Goal: Task Accomplishment & Management: Manage account settings

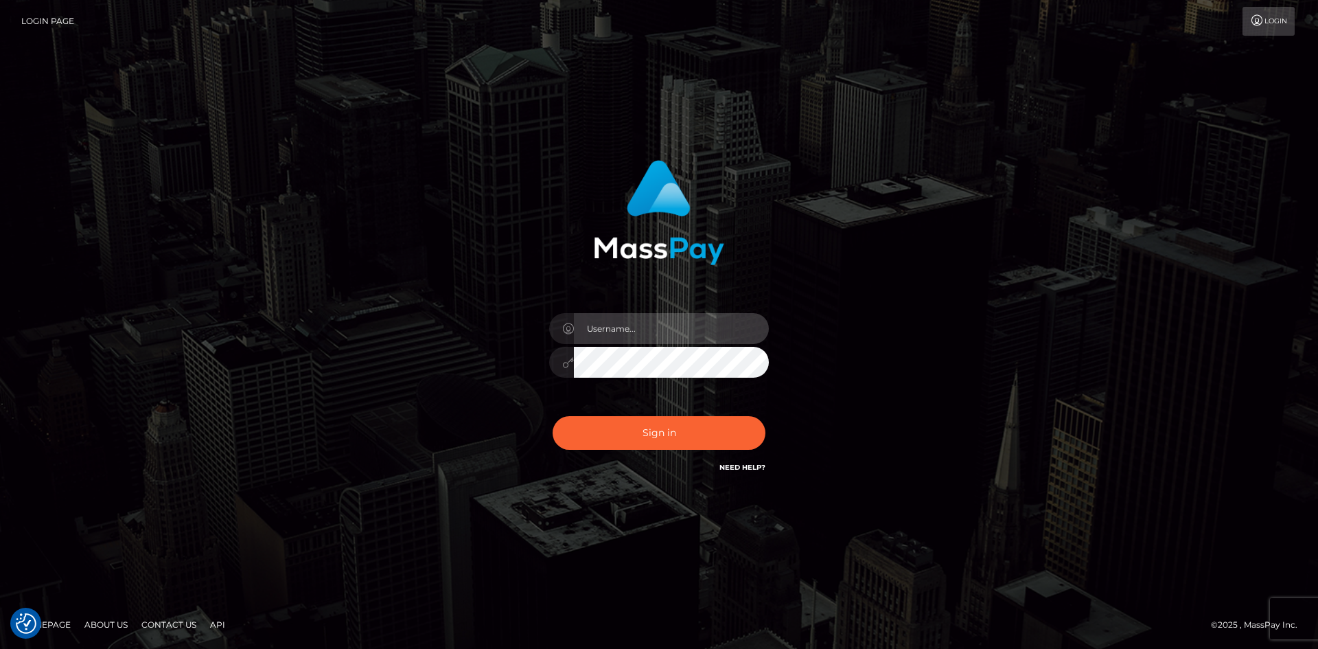
drag, startPoint x: 674, startPoint y: 329, endPoint x: 53, endPoint y: 312, distance: 621.0
click at [674, 329] on input "text" at bounding box center [671, 328] width 195 height 31
type input "FullStop.brian"
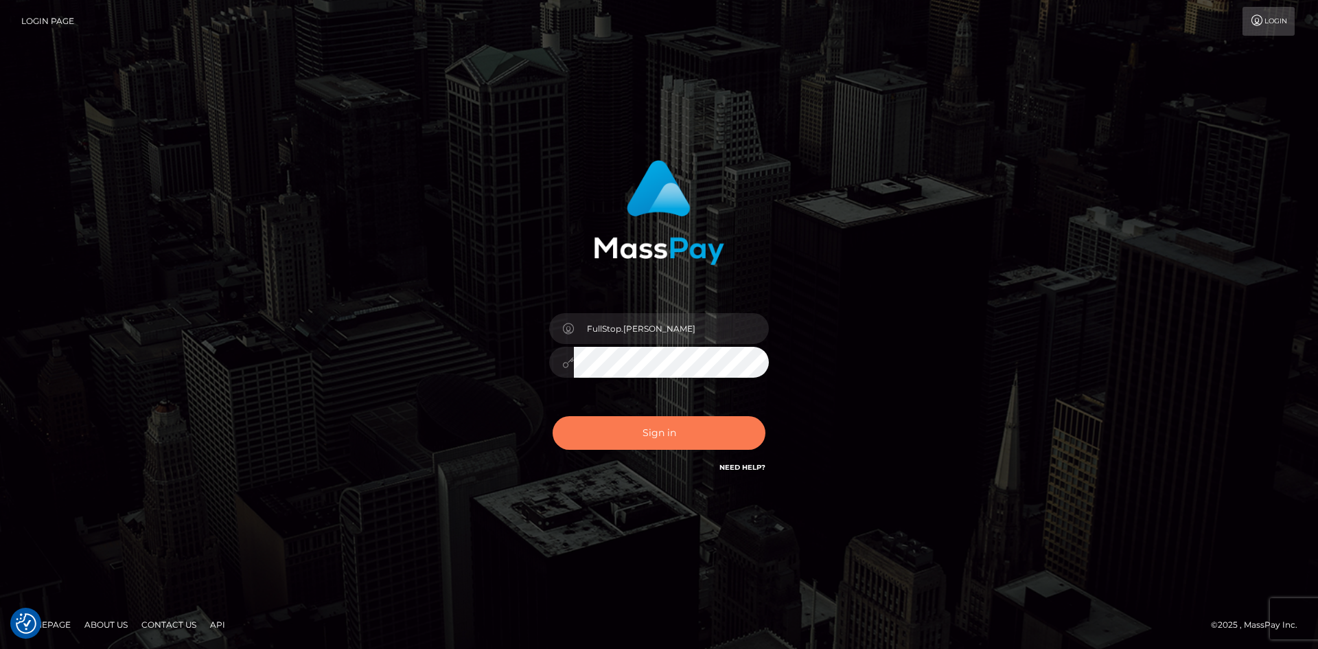
click at [661, 426] on button "Sign in" at bounding box center [659, 433] width 213 height 34
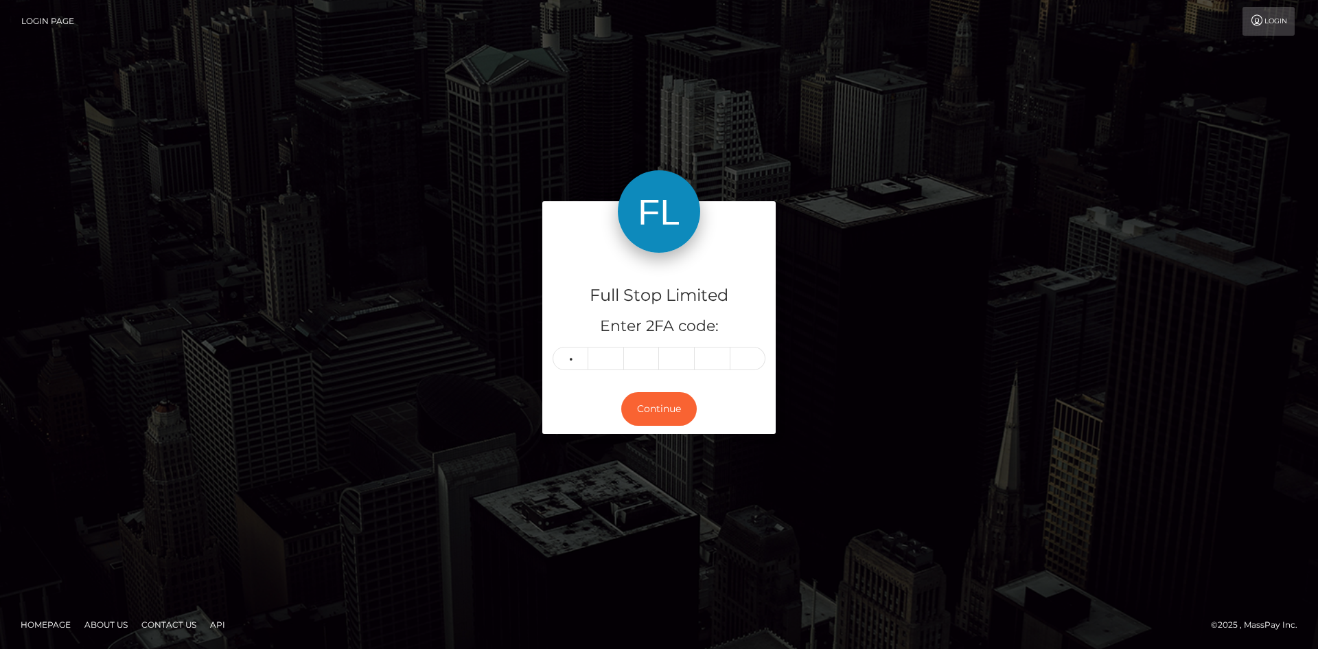
type input "7"
type input "8"
type input "2"
type input "6"
type input "2"
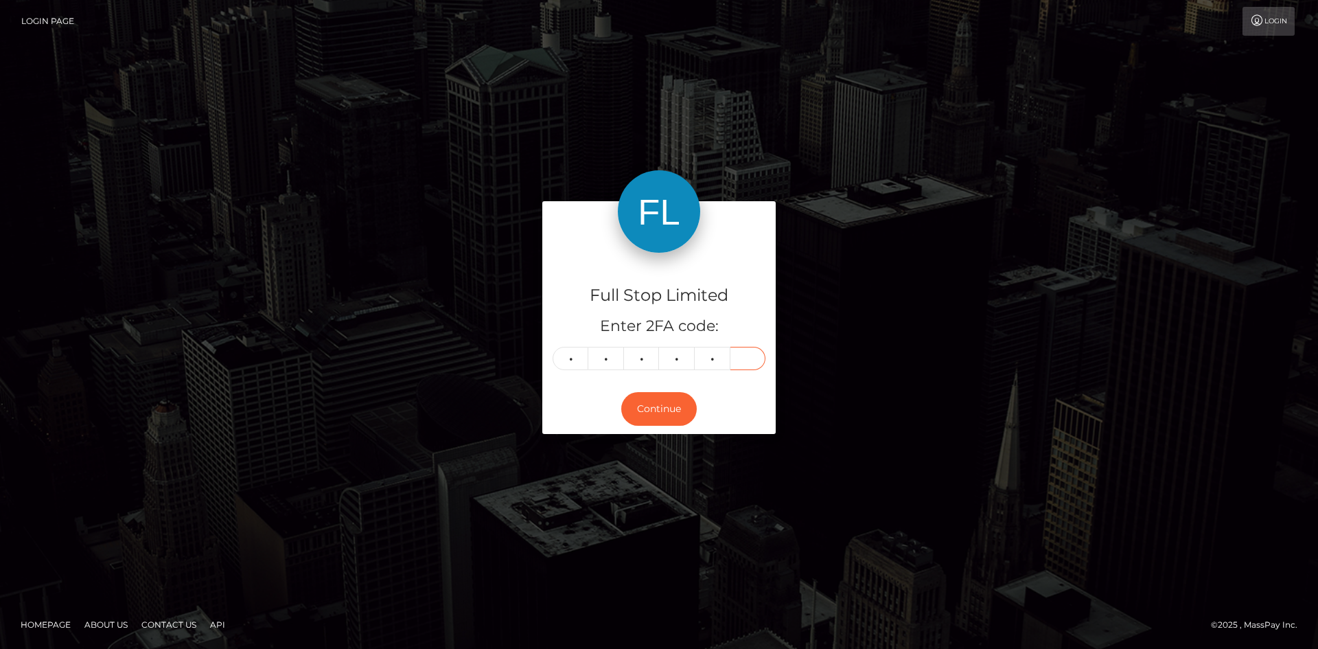
type input "3"
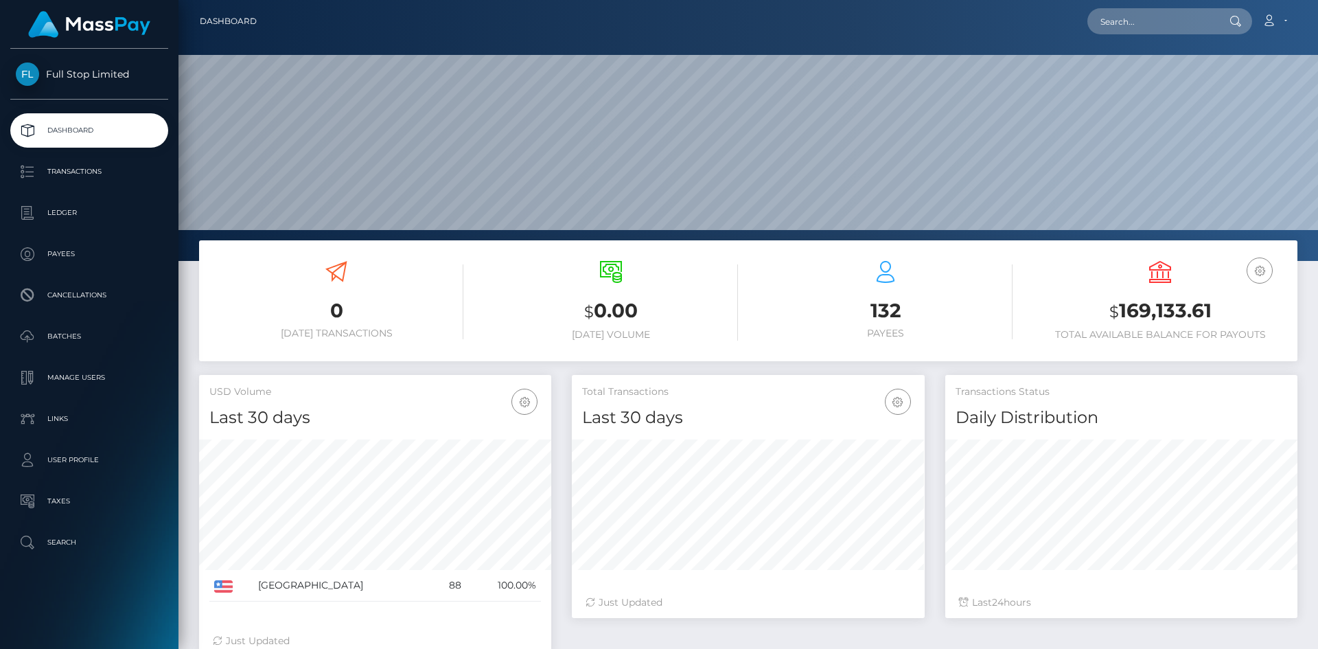
scroll to position [244, 353]
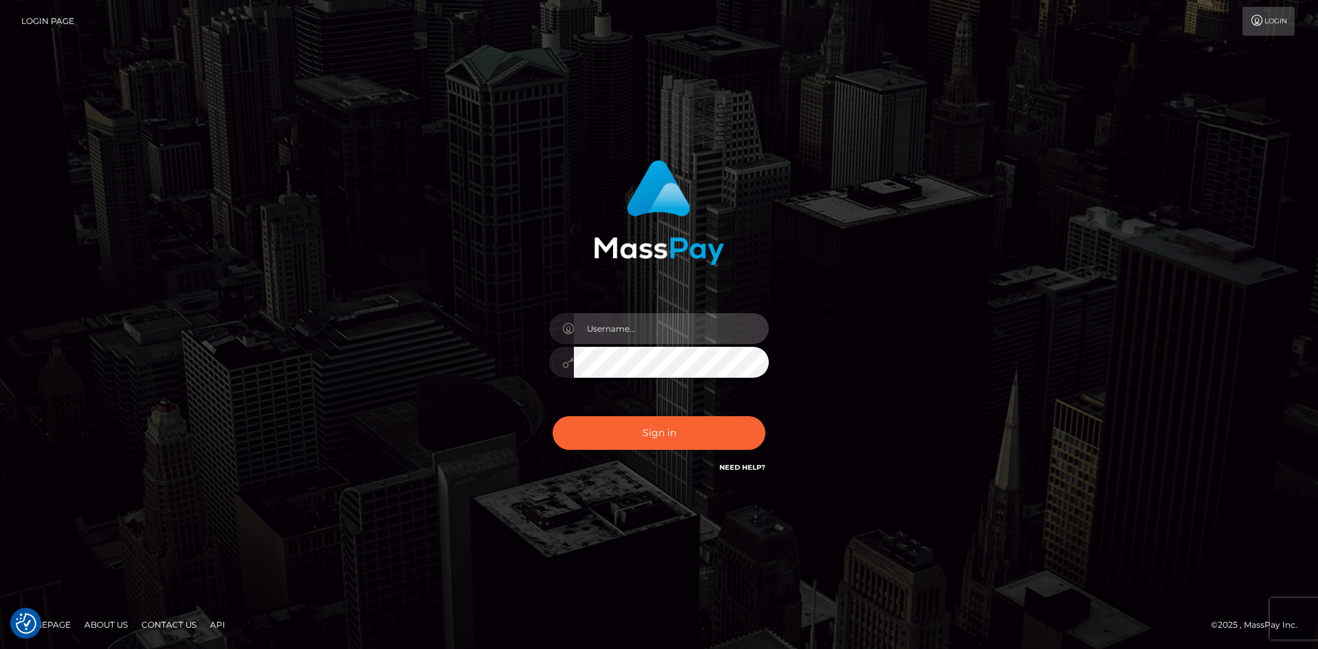
click at [653, 330] on input "text" at bounding box center [671, 328] width 195 height 31
type input "FullStop.[PERSON_NAME]"
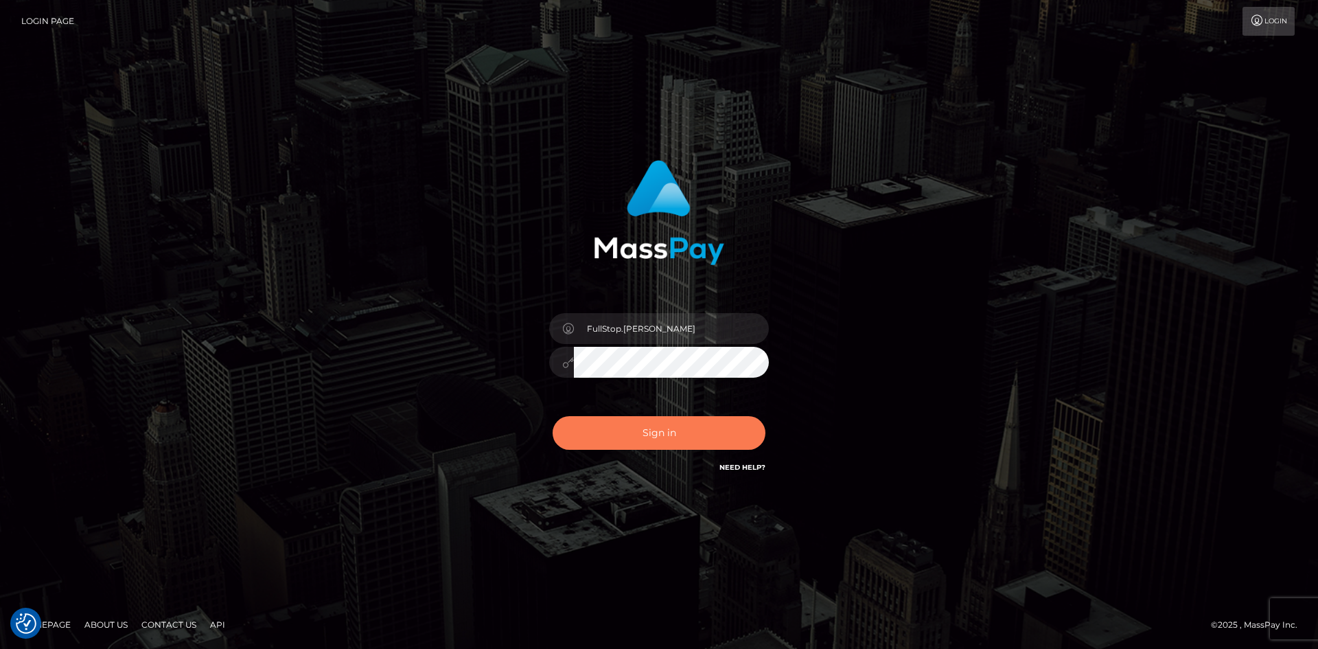
click at [633, 426] on button "Sign in" at bounding box center [659, 433] width 213 height 34
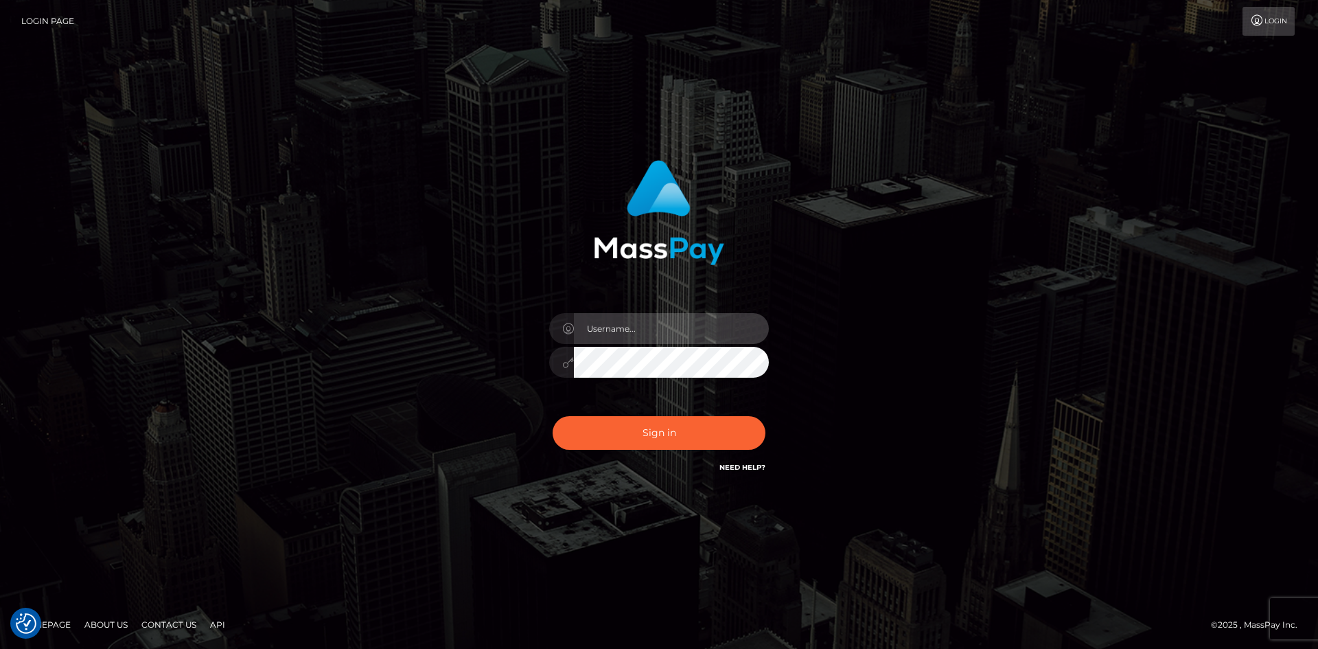
click at [661, 328] on input "text" at bounding box center [671, 328] width 195 height 31
type input "FullStop.brian"
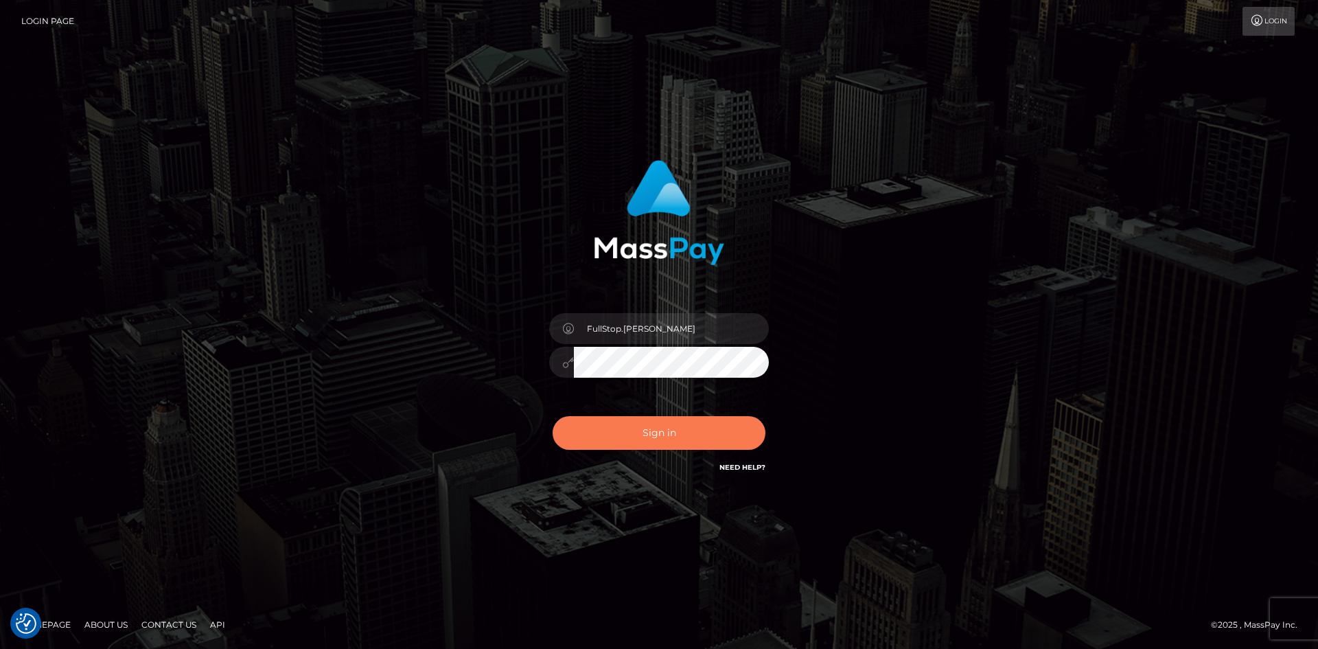
click at [657, 435] on button "Sign in" at bounding box center [659, 433] width 213 height 34
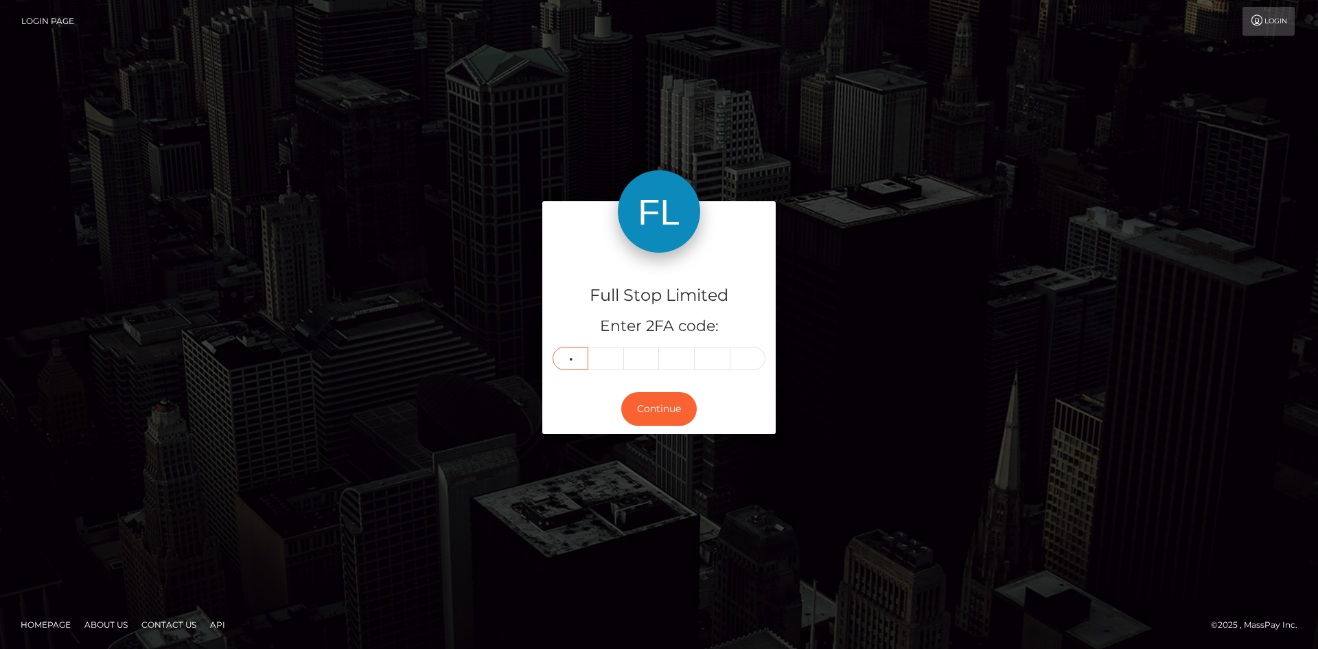
type input "0"
type input "4"
type input "2"
type input "4"
type input "8"
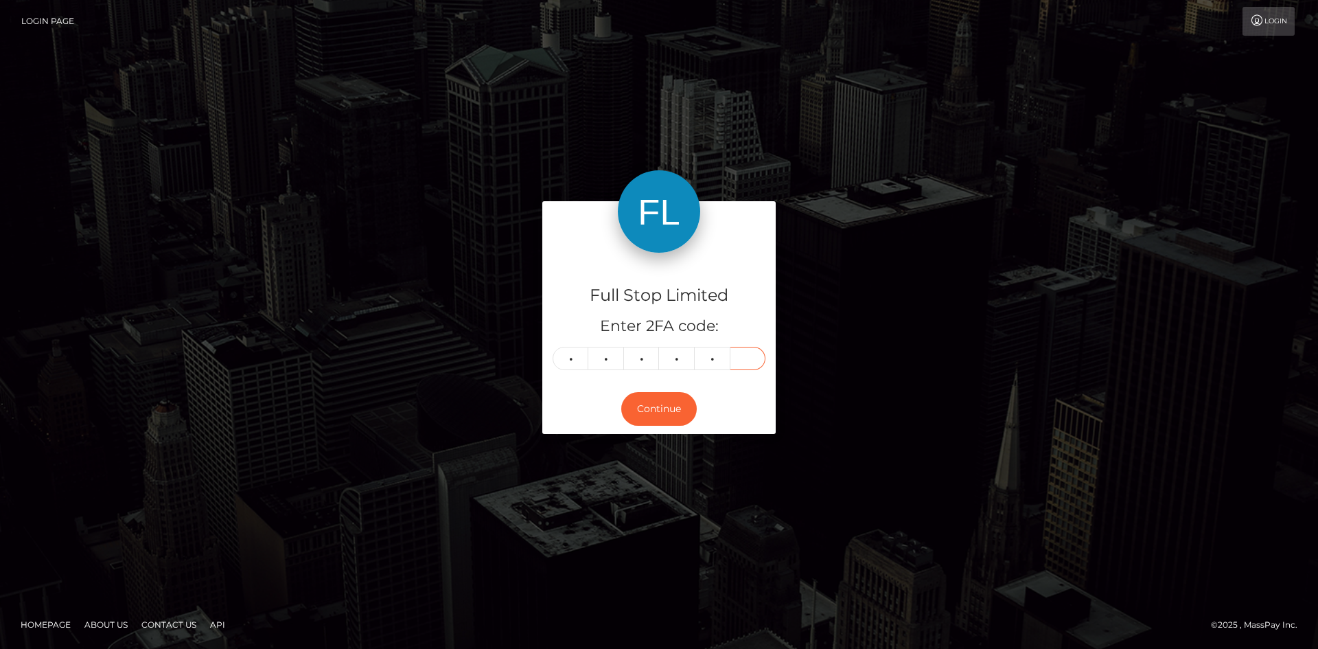
type input "5"
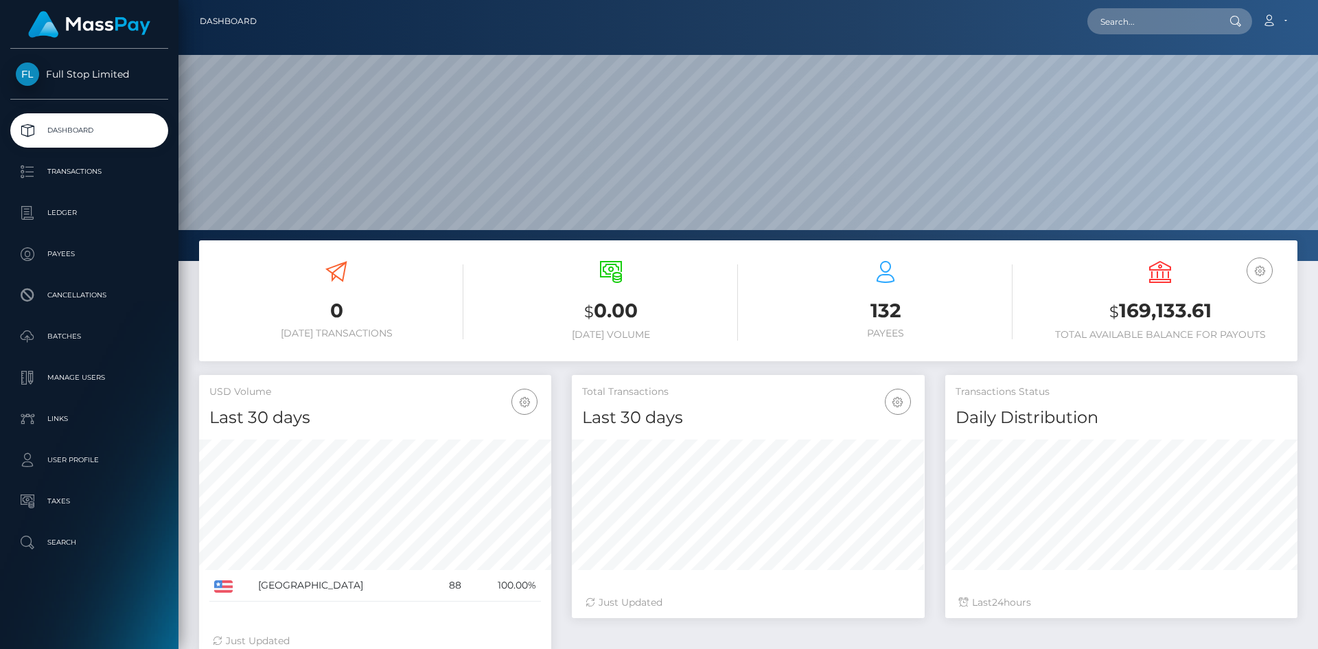
scroll to position [244, 353]
click at [72, 168] on p "Transactions" at bounding box center [89, 171] width 147 height 21
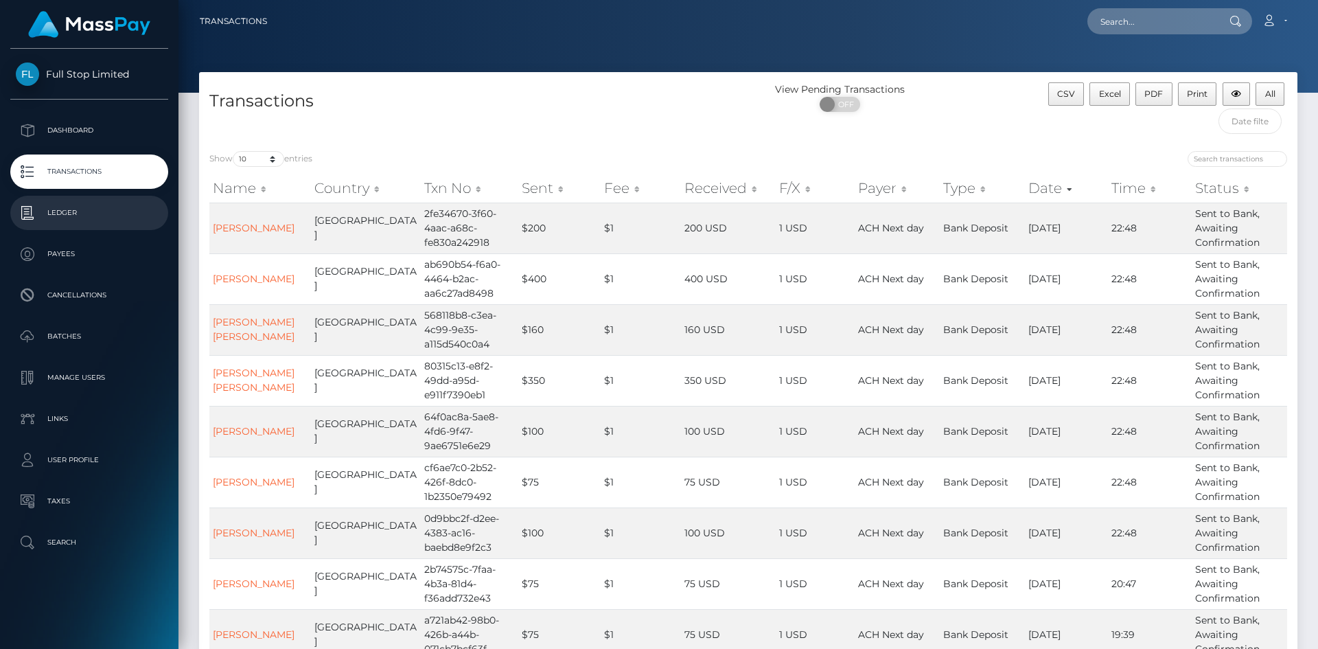
click at [63, 208] on p "Ledger" at bounding box center [89, 213] width 147 height 21
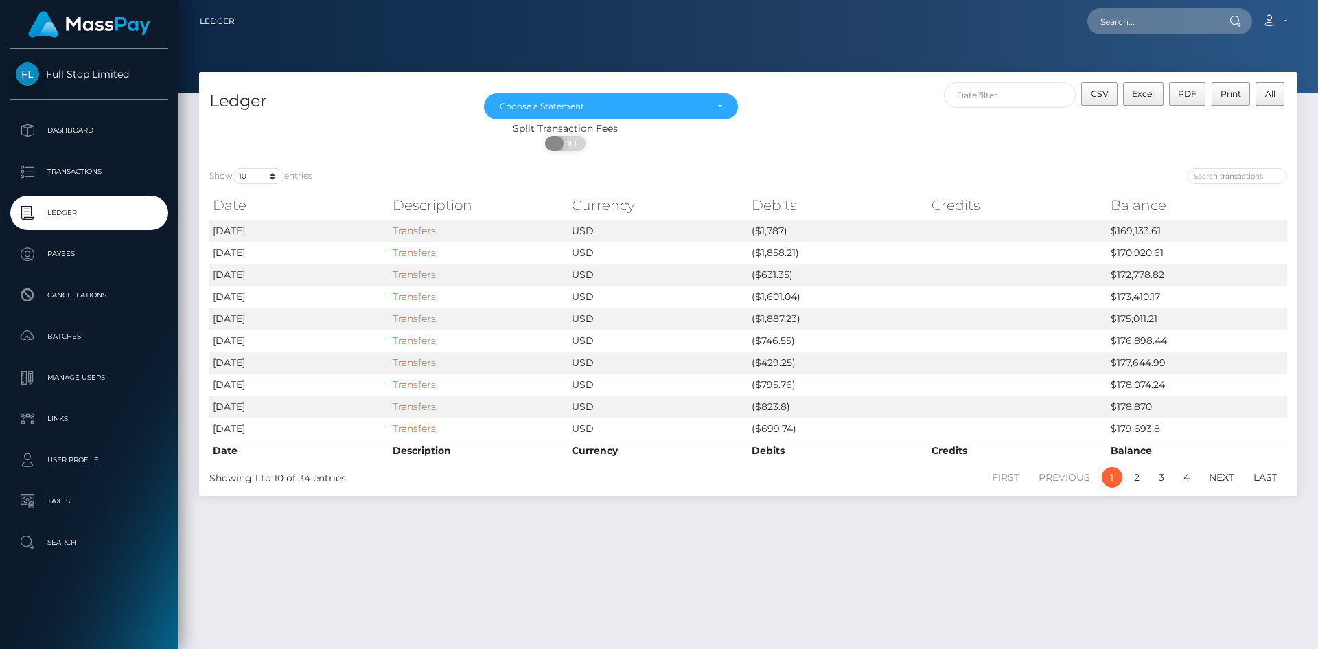
click at [573, 142] on span "OFF" at bounding box center [570, 143] width 34 height 15
checkbox input "true"
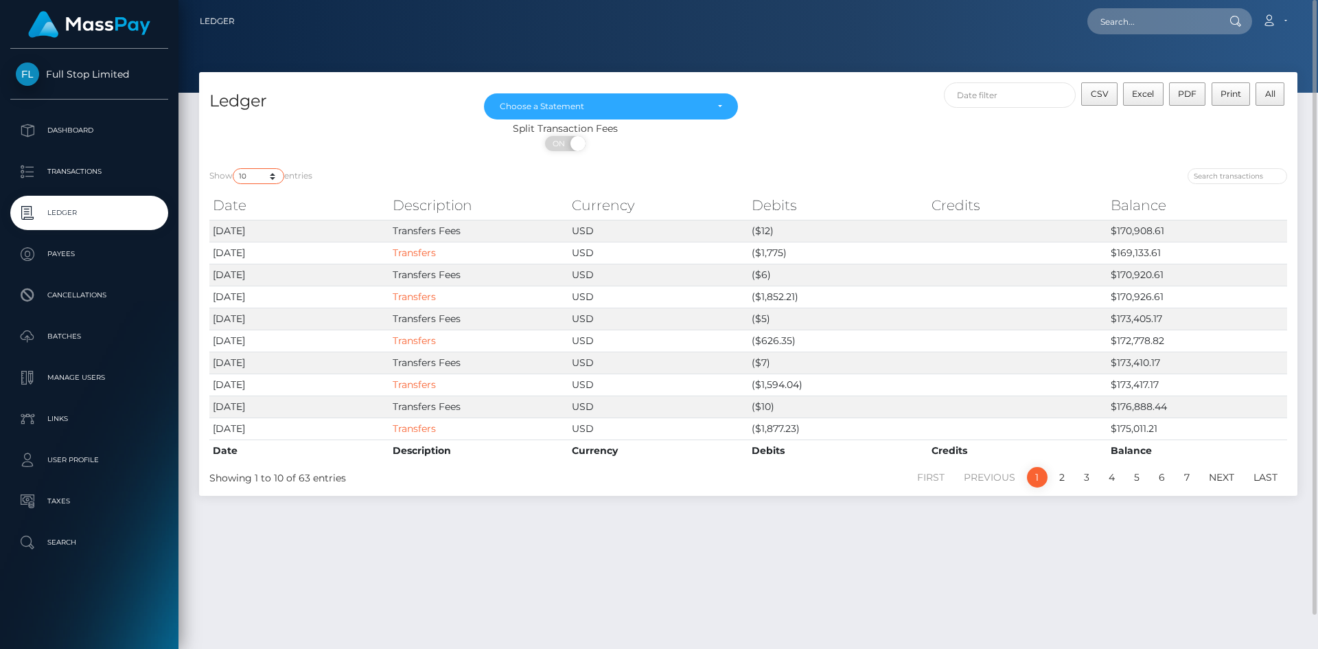
click at [275, 179] on select "10 25 50 100 250" at bounding box center [258, 176] width 51 height 16
select select "100"
click at [234, 168] on select "10 25 50 100 250" at bounding box center [258, 176] width 51 height 16
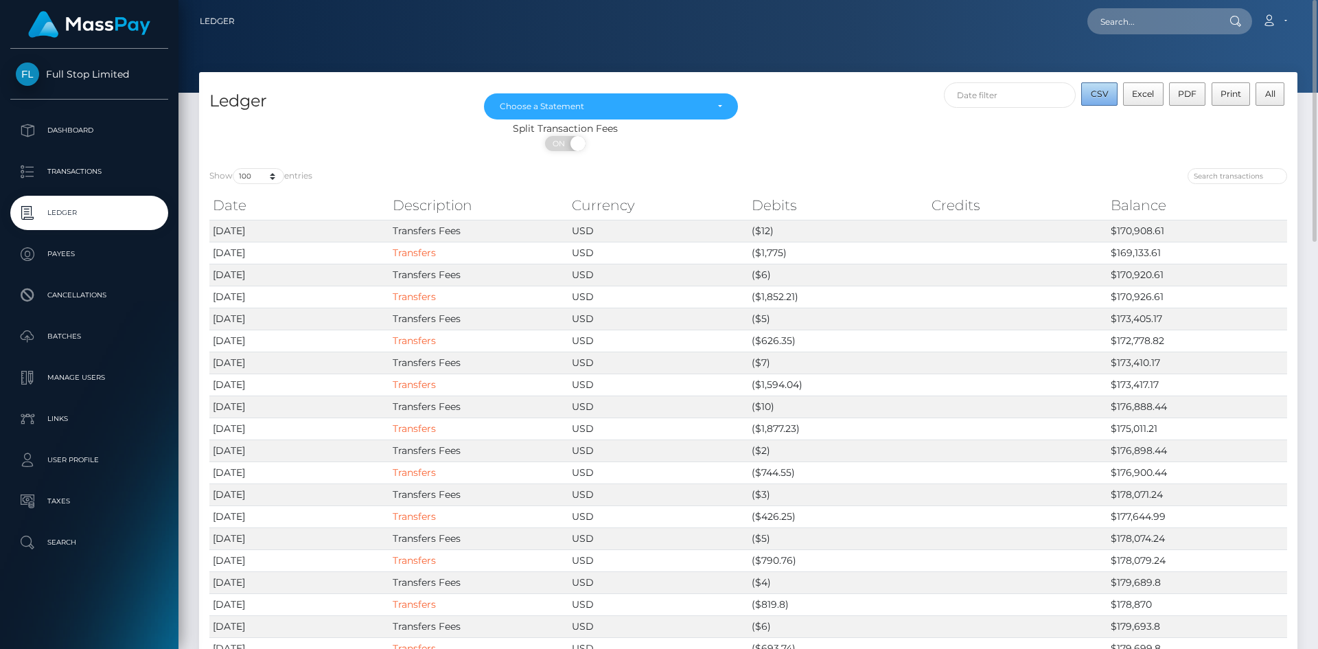
click at [1101, 100] on button "CSV" at bounding box center [1099, 93] width 36 height 23
click at [722, 106] on div "Choose a Statement" at bounding box center [611, 106] width 222 height 11
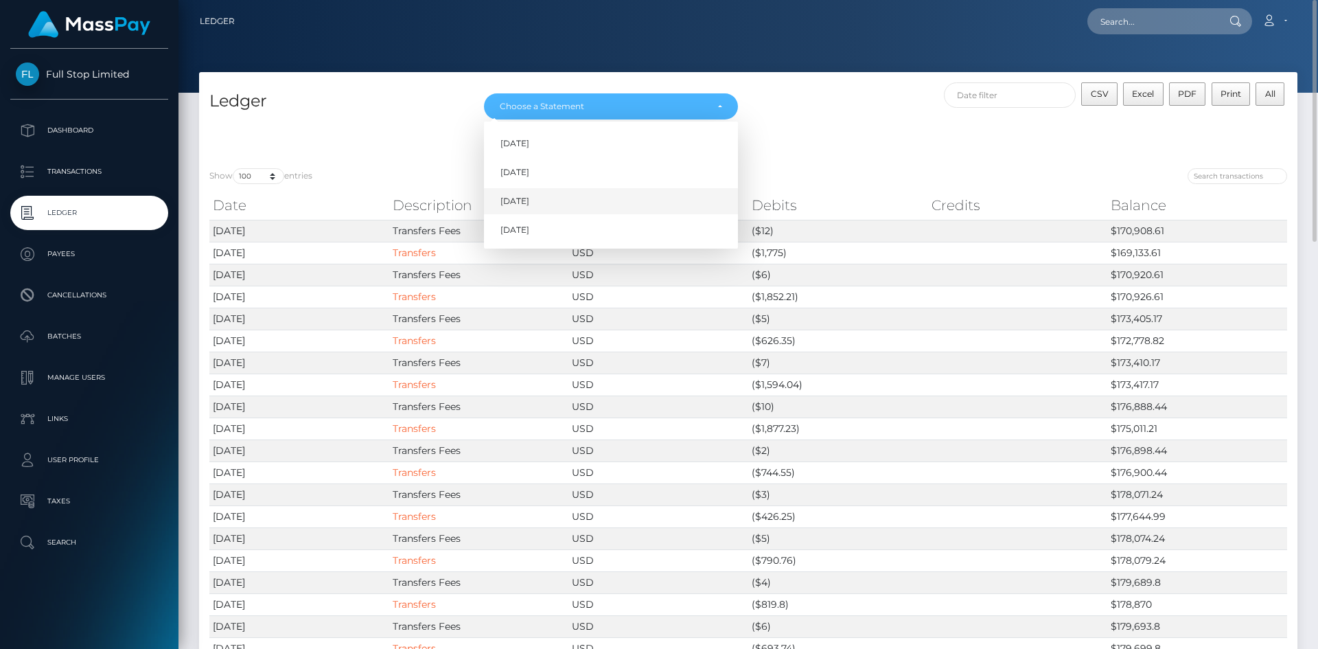
click at [527, 201] on span "Sep 2025" at bounding box center [515, 201] width 29 height 12
select select "Sep 2025"
